Goal: Task Accomplishment & Management: Manage account settings

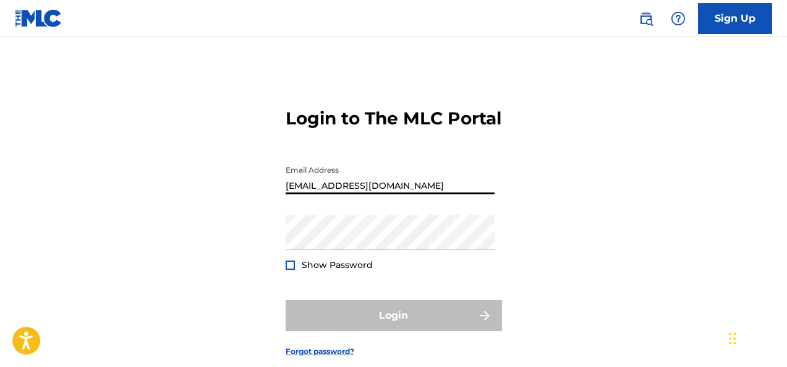
type input "[EMAIL_ADDRESS][DOMAIN_NAME]"
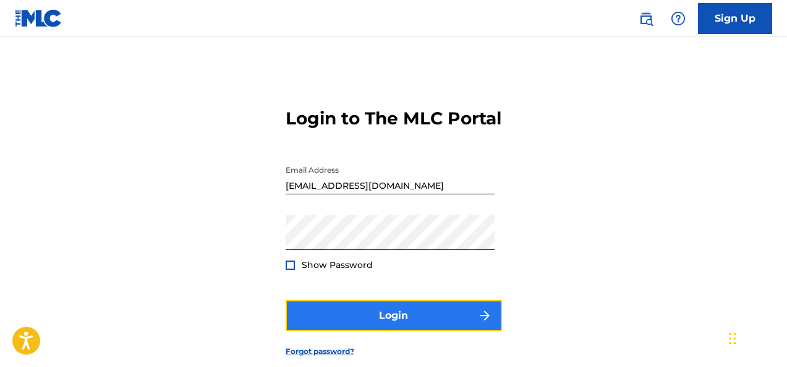
click at [384, 331] on button "Login" at bounding box center [394, 315] width 216 height 31
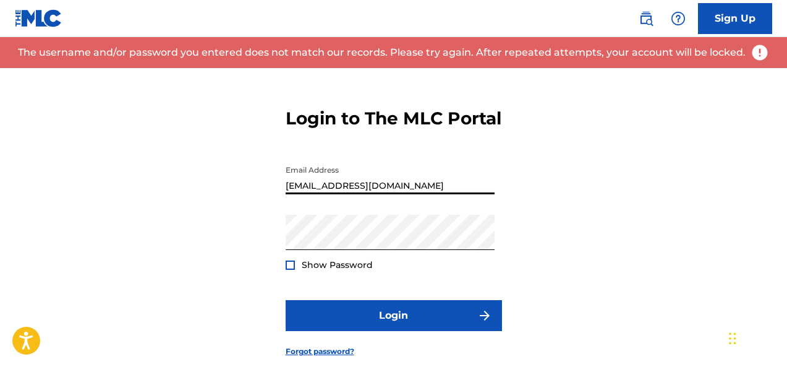
drag, startPoint x: 388, startPoint y: 211, endPoint x: 262, endPoint y: 203, distance: 127.0
click at [262, 203] on div "Login to The MLC Portal Email Address [EMAIL_ADDRESS][DOMAIN_NAME] Password Sho…" at bounding box center [393, 222] width 787 height 309
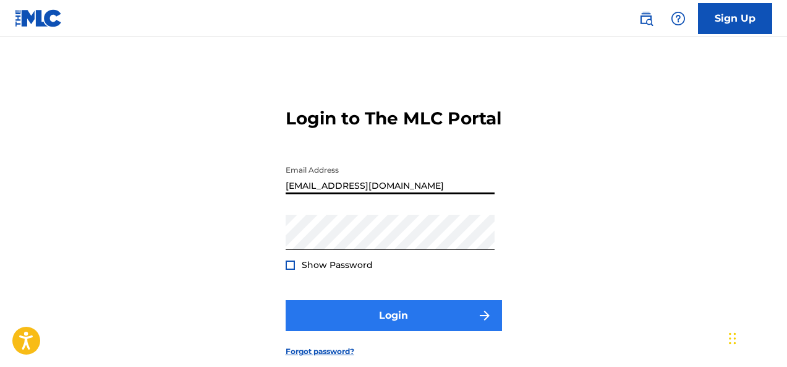
type input "[EMAIL_ADDRESS][DOMAIN_NAME]"
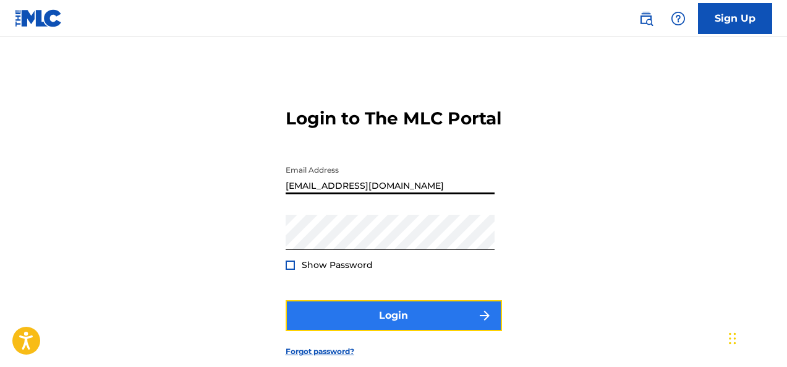
click at [388, 331] on button "Login" at bounding box center [394, 315] width 216 height 31
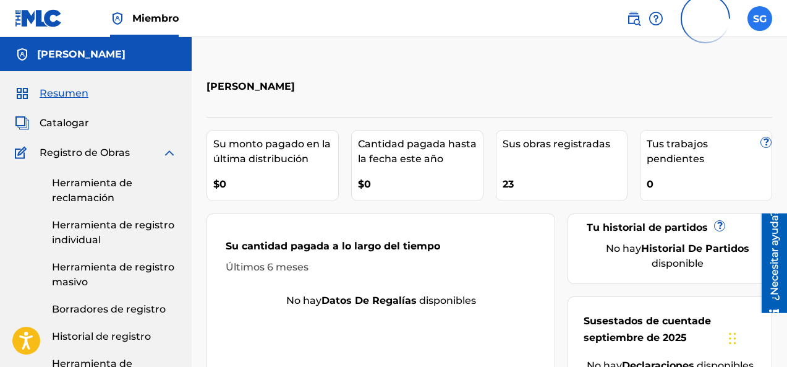
click at [760, 14] on label at bounding box center [760, 18] width 25 height 25
click at [760, 19] on input "SG [PERSON_NAME] [PERSON_NAME] [EMAIL_ADDRESS][DOMAIN_NAME] Profile Log out" at bounding box center [760, 19] width 0 height 0
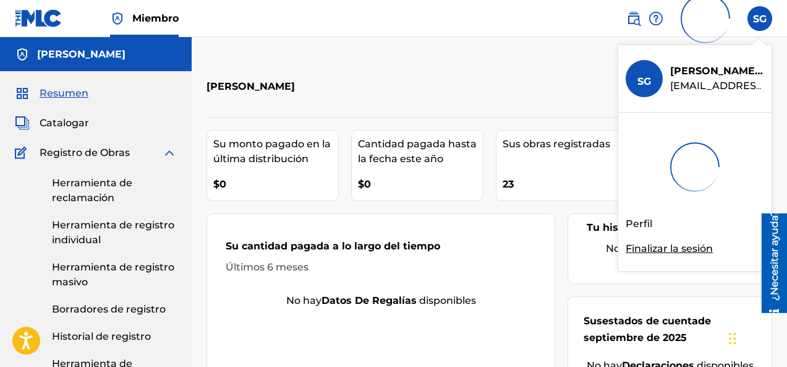
click at [668, 247] on font "Finalizar la sesión" at bounding box center [669, 248] width 87 height 12
click at [760, 19] on input "SG [PERSON_NAME] [PERSON_NAME] [EMAIL_ADDRESS][DOMAIN_NAME] Perfil Finalizar la…" at bounding box center [760, 19] width 0 height 0
